Goal: Task Accomplishment & Management: Complete application form

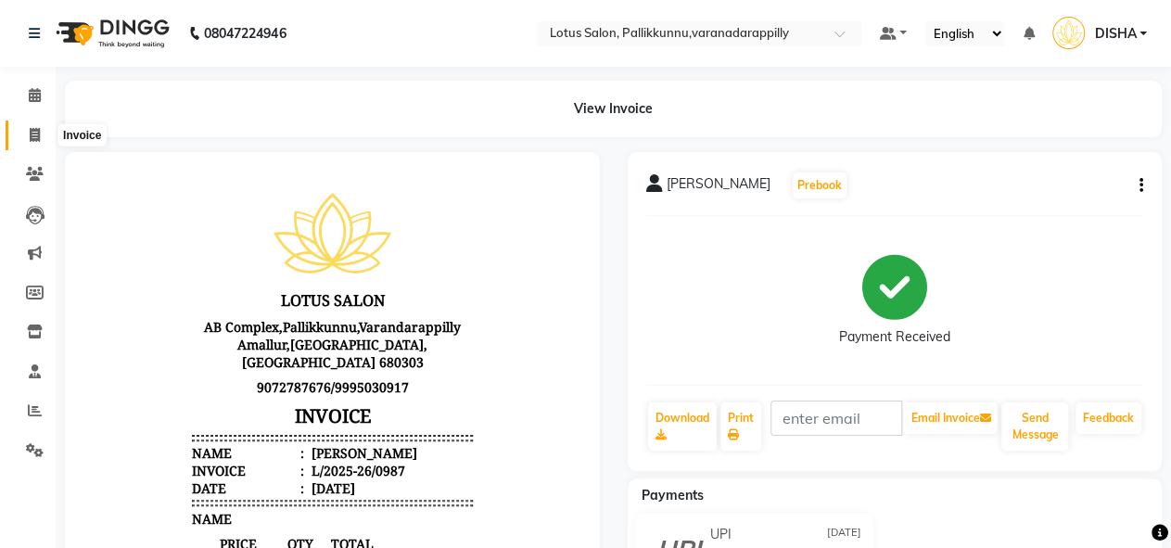
click at [32, 134] on icon at bounding box center [35, 135] width 10 height 14
select select "service"
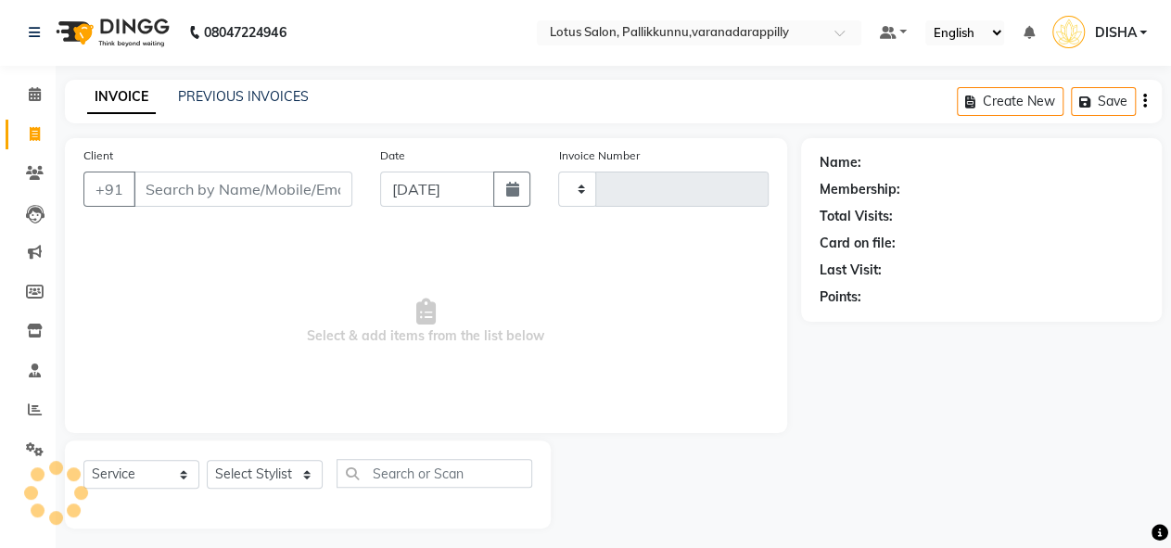
type input "0988"
select select "8188"
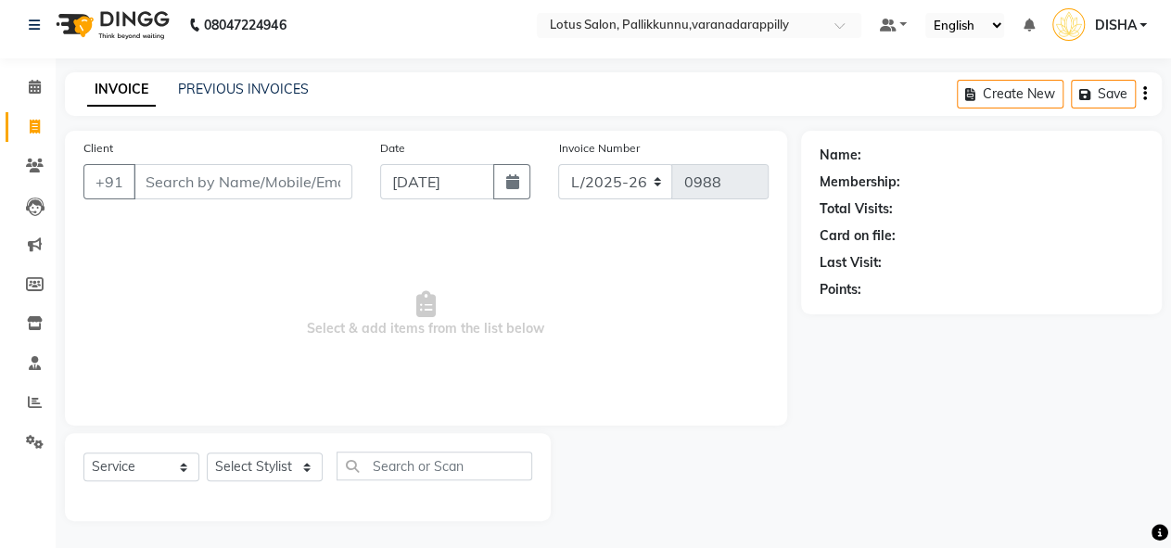
click at [201, 181] on input "Client" at bounding box center [243, 181] width 219 height 35
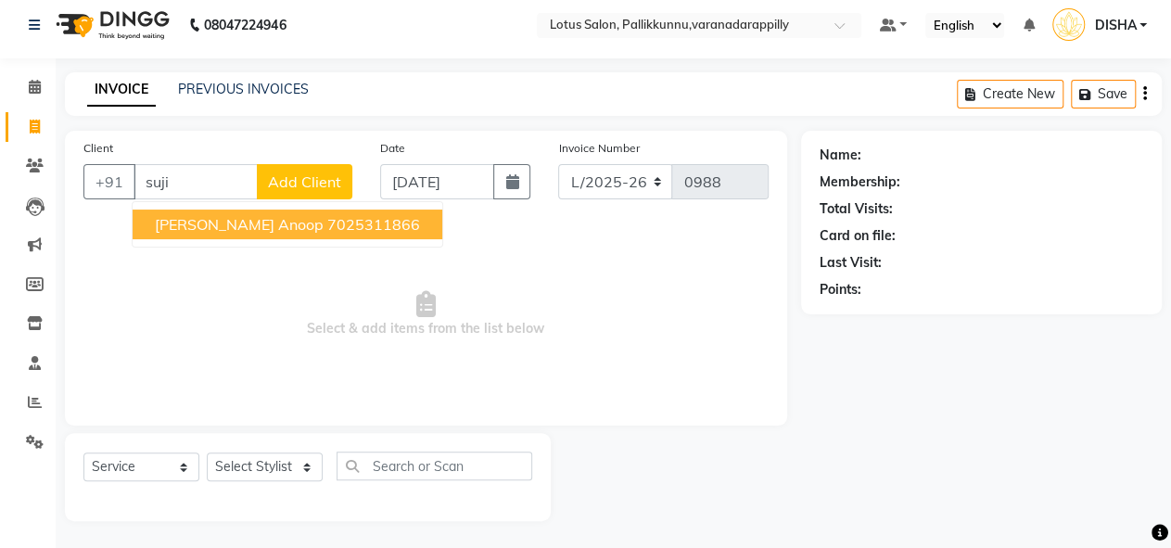
click at [202, 225] on span "[PERSON_NAME] Anoop" at bounding box center [239, 224] width 169 height 19
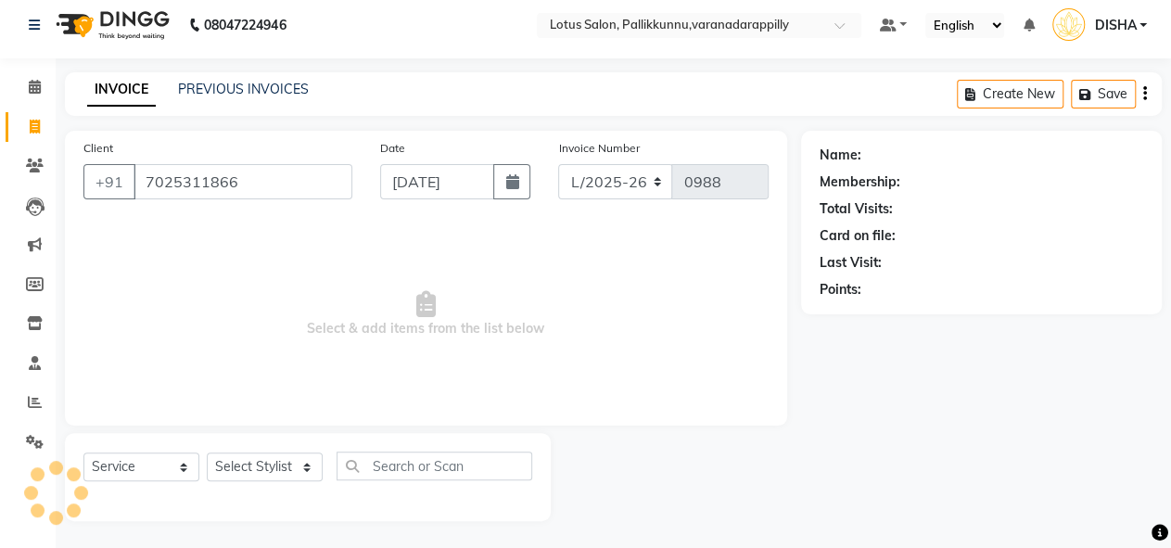
type input "7025311866"
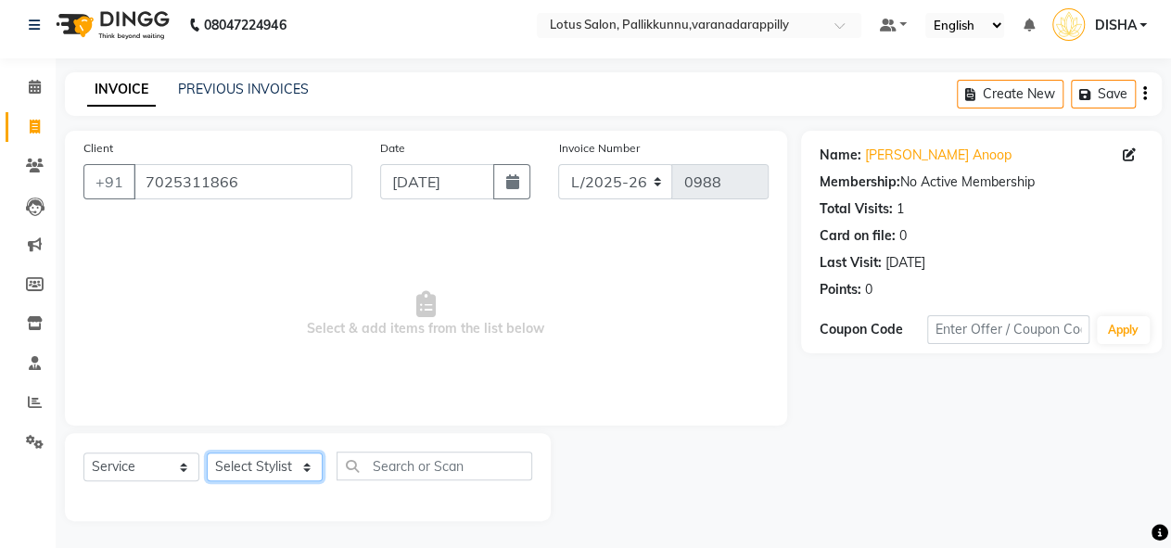
click at [276, 474] on select "Select Stylist DISHA [PERSON_NAME] Naflin [PERSON_NAME] [PERSON_NAME]" at bounding box center [265, 466] width 116 height 29
select select "89522"
click at [207, 452] on select "Select Stylist DISHA [PERSON_NAME] Naflin [PERSON_NAME] [PERSON_NAME]" at bounding box center [265, 466] width 116 height 29
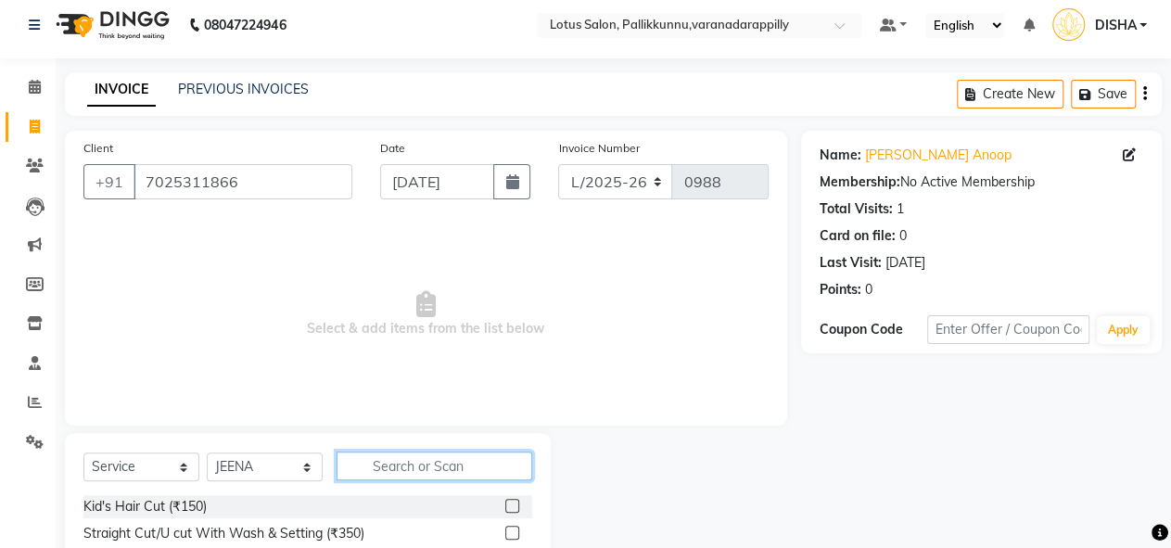
click at [435, 464] on input "text" at bounding box center [435, 466] width 196 height 29
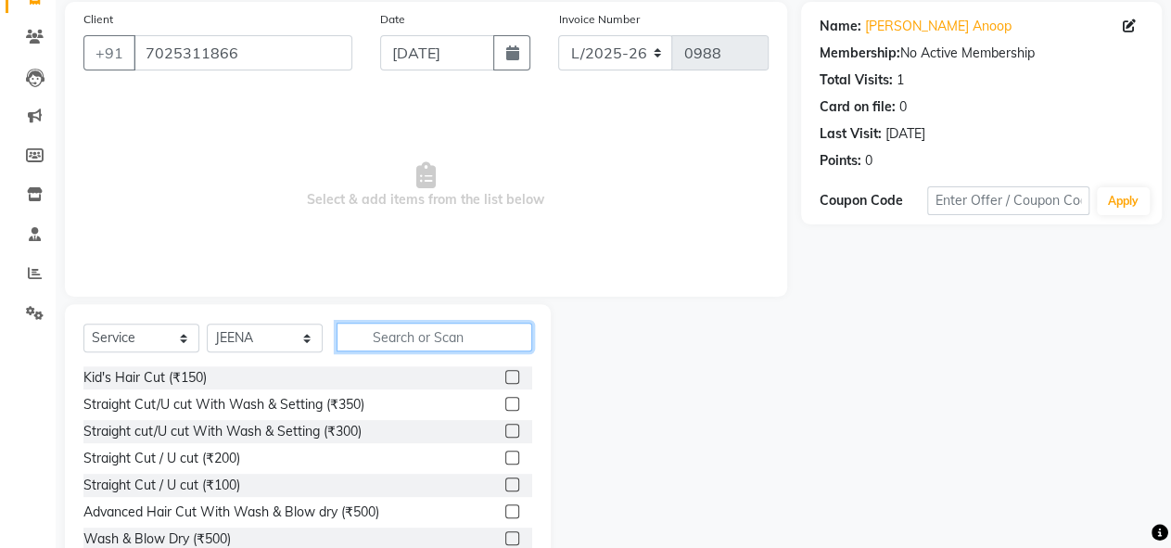
scroll to position [140, 0]
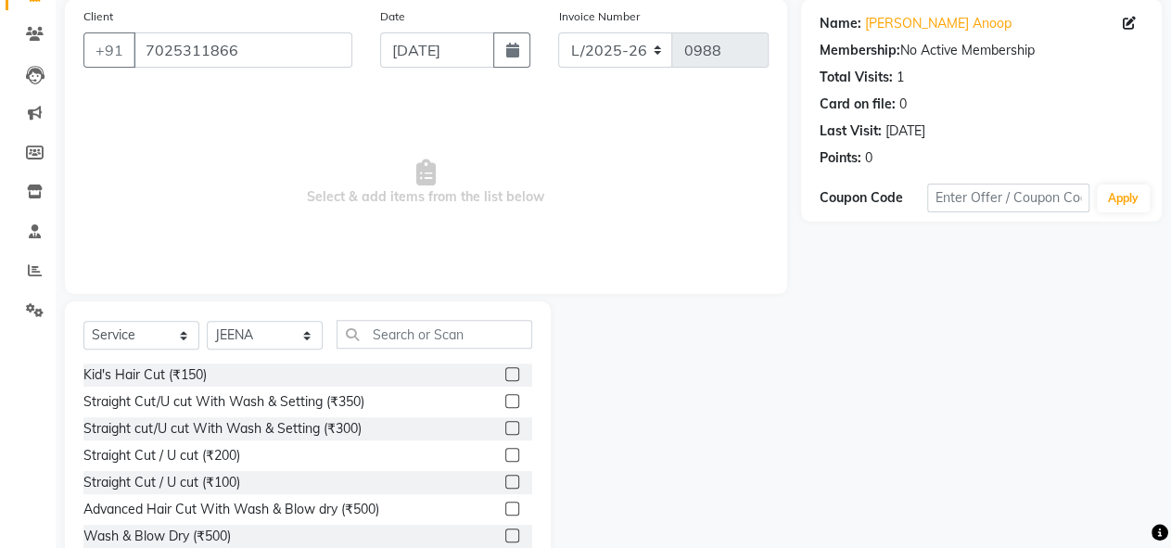
click at [505, 504] on label at bounding box center [512, 509] width 14 height 14
click at [505, 504] on input "checkbox" at bounding box center [511, 509] width 12 height 12
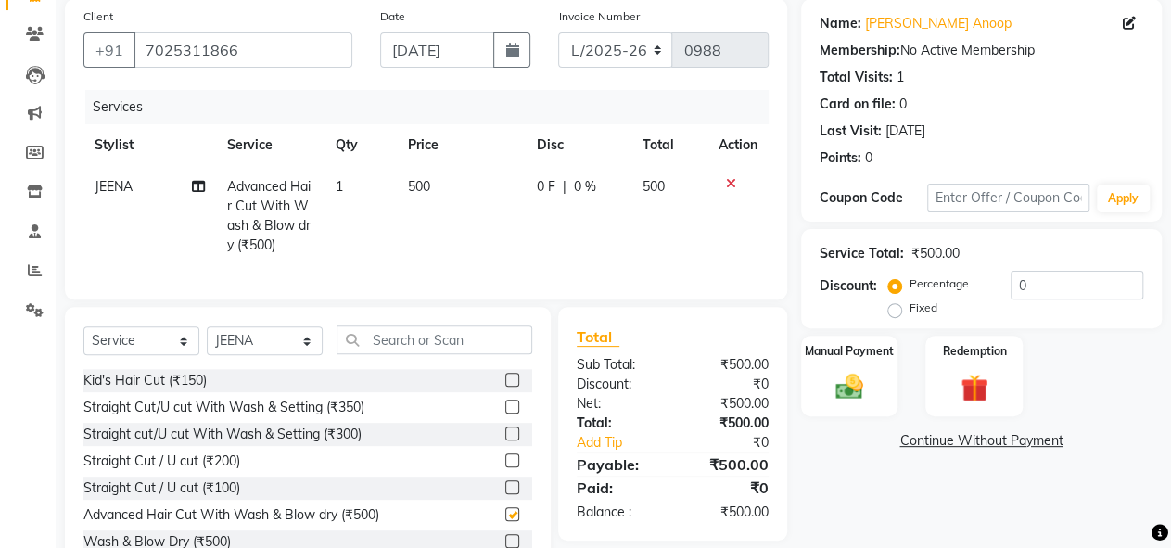
checkbox input "false"
click at [656, 183] on span "500" at bounding box center [653, 186] width 22 height 17
select select "89522"
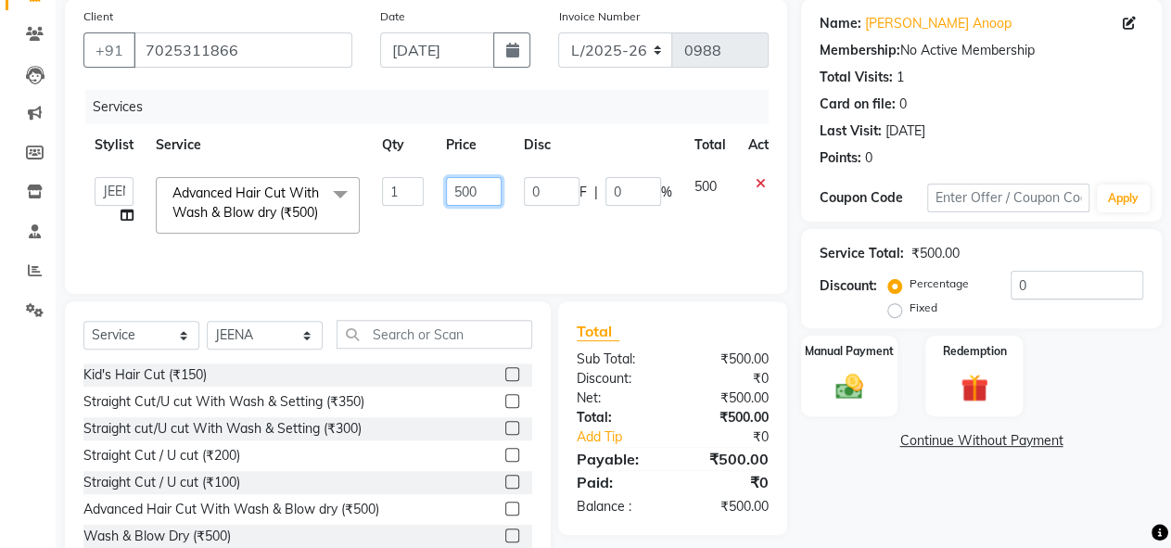
click at [464, 185] on input "500" at bounding box center [474, 191] width 56 height 29
type input "600"
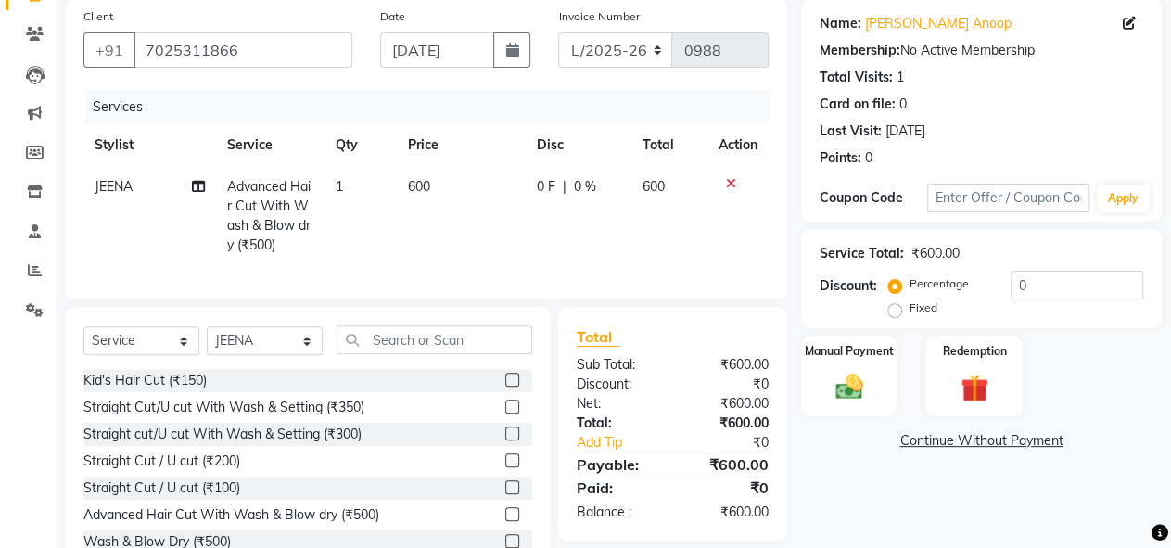
click at [493, 264] on div "Services Stylist Service Qty Price Disc Total Action JEENA Advanced Hair Cut Wi…" at bounding box center [425, 185] width 685 height 191
click at [505, 354] on input "text" at bounding box center [435, 339] width 196 height 29
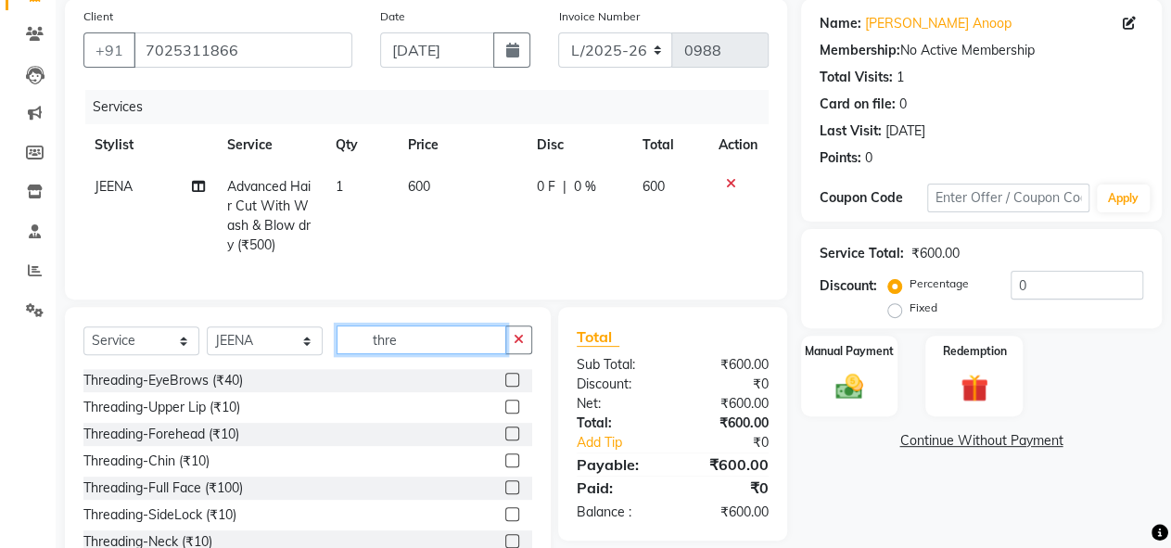
type input "thre"
click at [505, 387] on label at bounding box center [512, 380] width 14 height 14
click at [505, 387] on input "checkbox" at bounding box center [511, 381] width 12 height 12
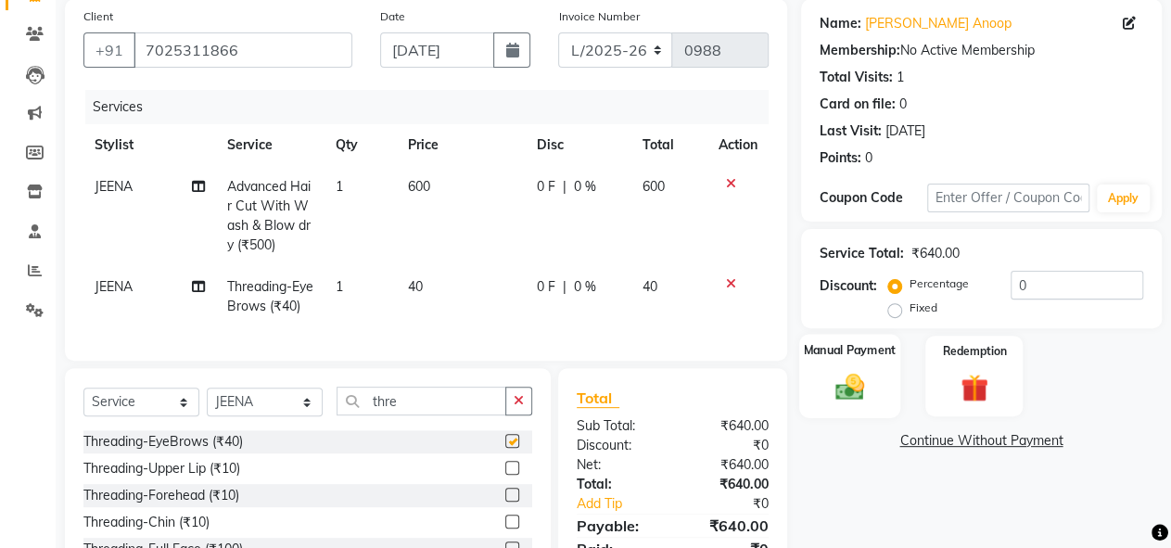
checkbox input "false"
click at [888, 379] on div "Manual Payment" at bounding box center [849, 376] width 101 height 84
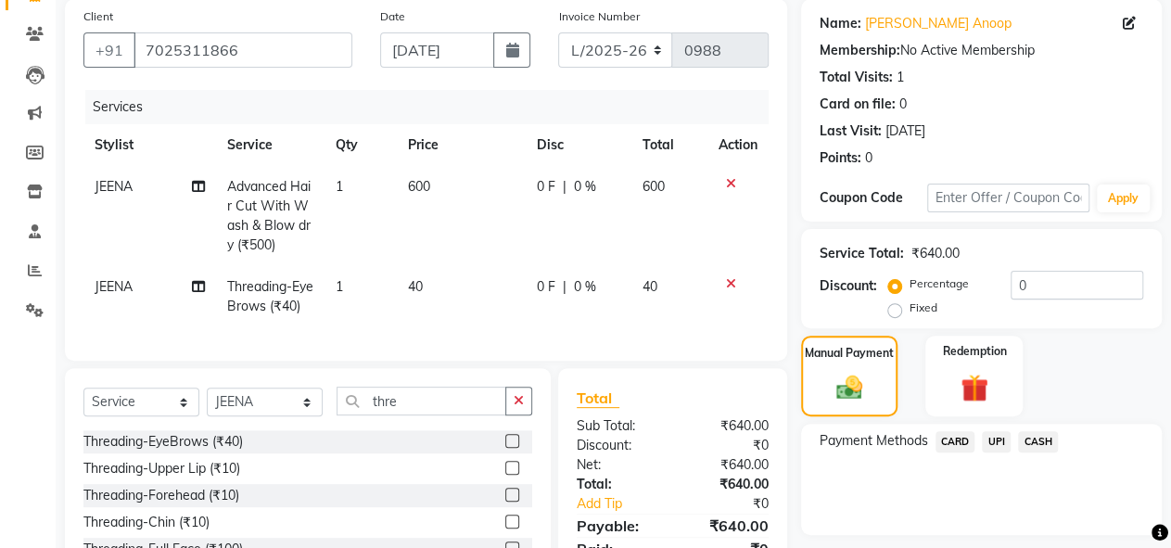
click at [1042, 442] on span "CASH" at bounding box center [1038, 441] width 40 height 21
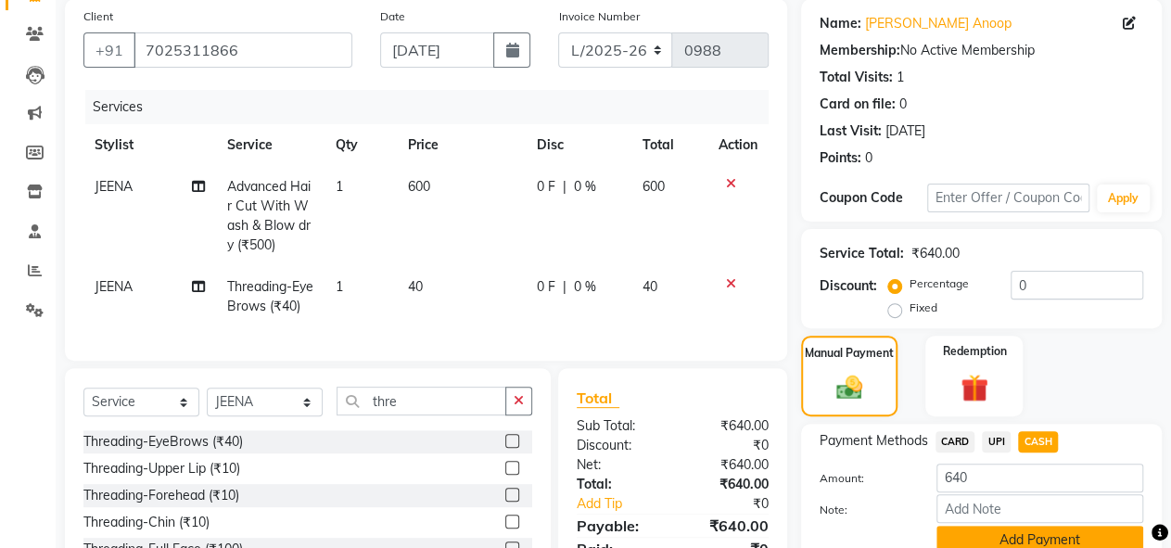
click at [1036, 535] on button "Add Payment" at bounding box center [1039, 540] width 207 height 29
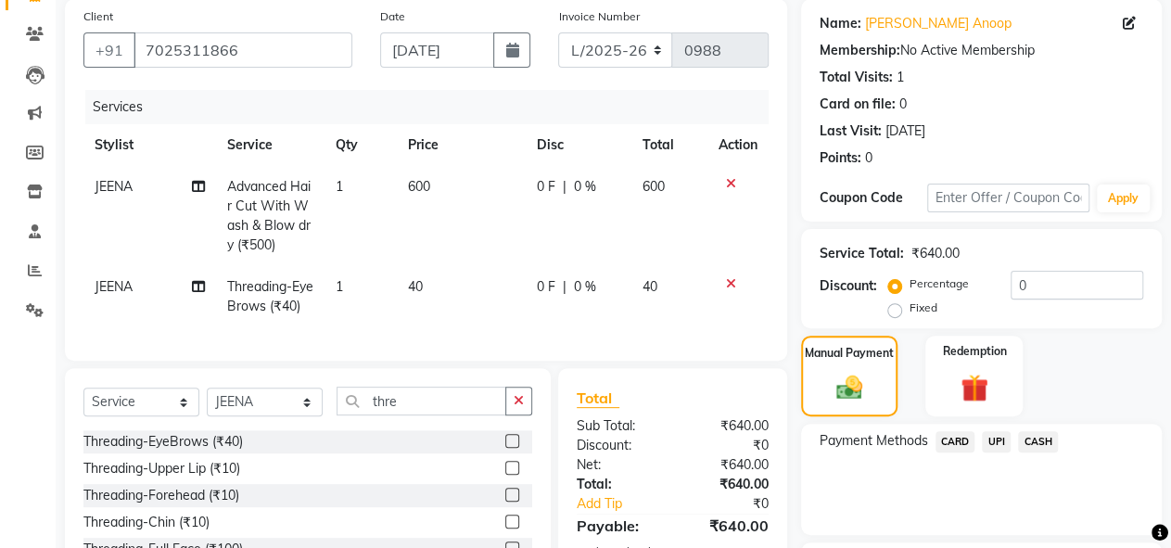
scroll to position [299, 0]
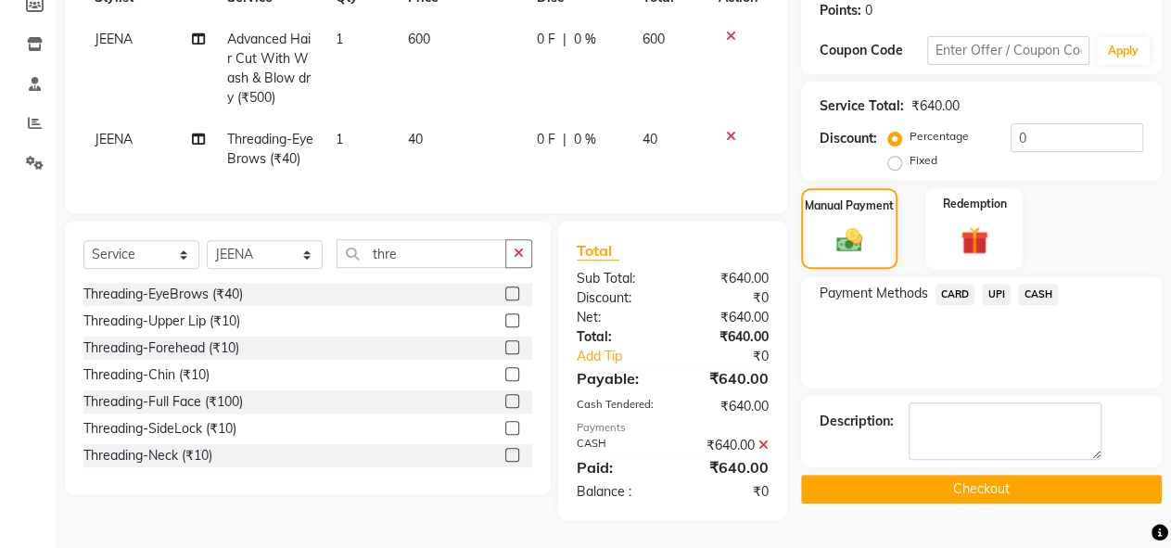
click at [1059, 479] on button "Checkout" at bounding box center [981, 489] width 361 height 29
